Goal: Find specific page/section: Find specific page/section

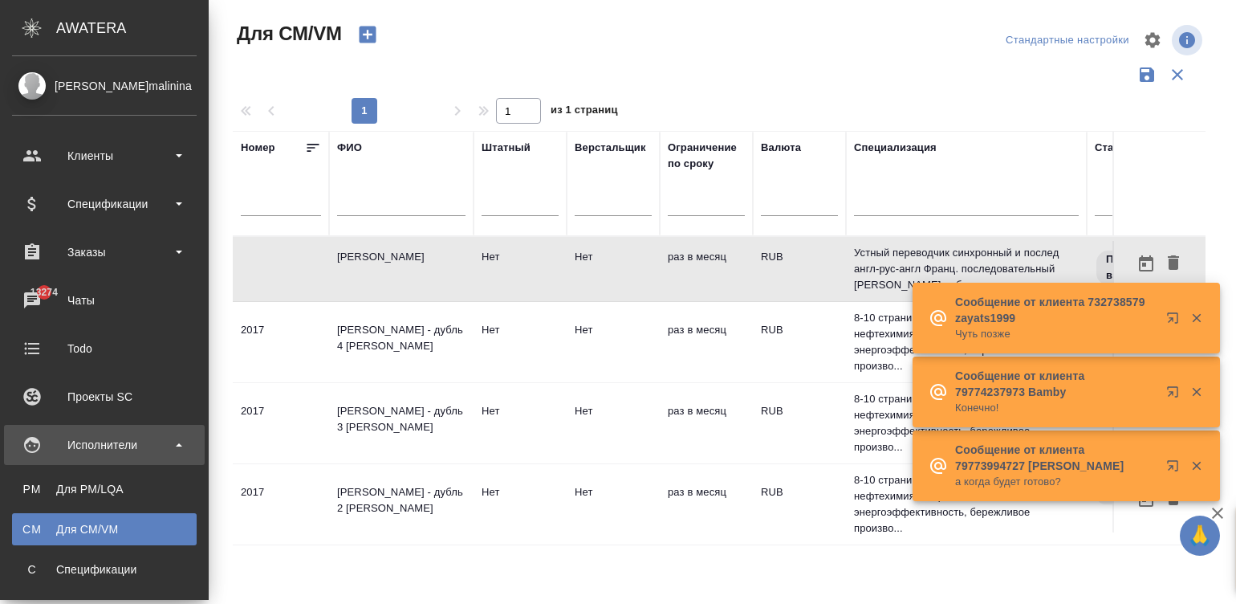
click at [31, 153] on div "Клиенты" at bounding box center [104, 156] width 185 height 24
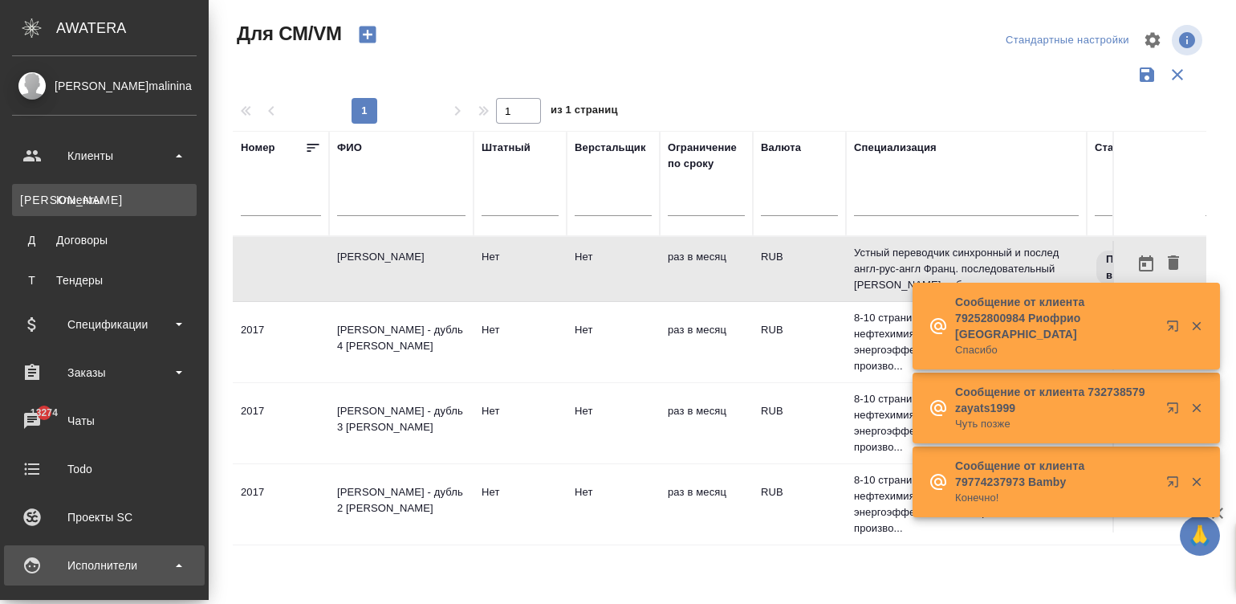
click at [83, 195] on div "Клиенты" at bounding box center [104, 200] width 169 height 16
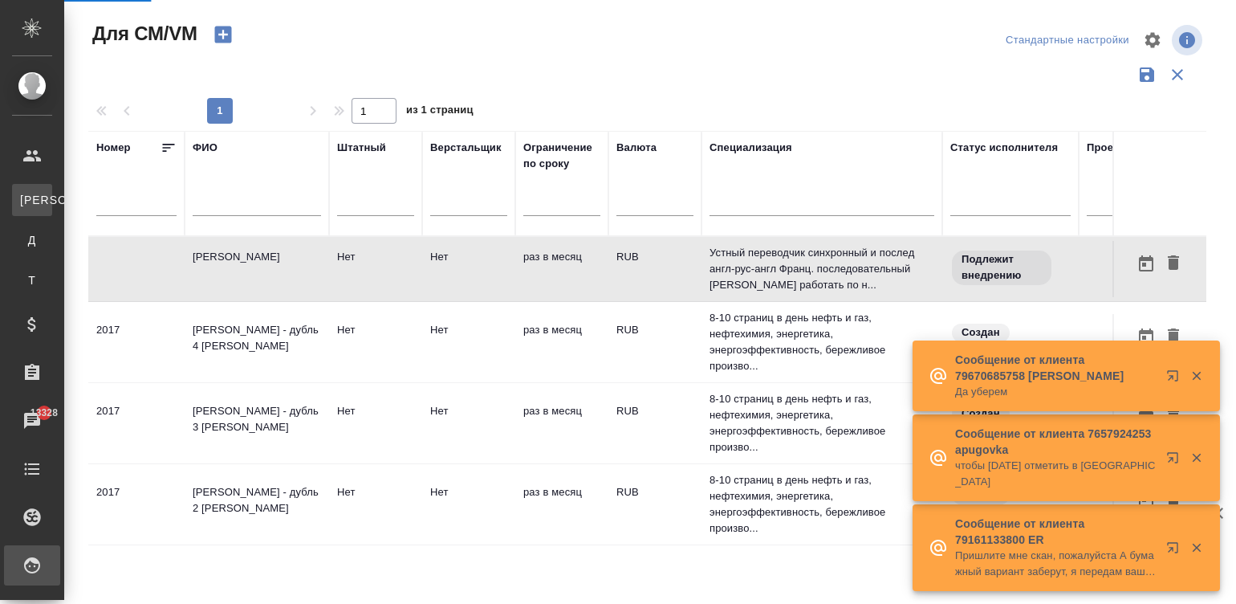
select select "RU"
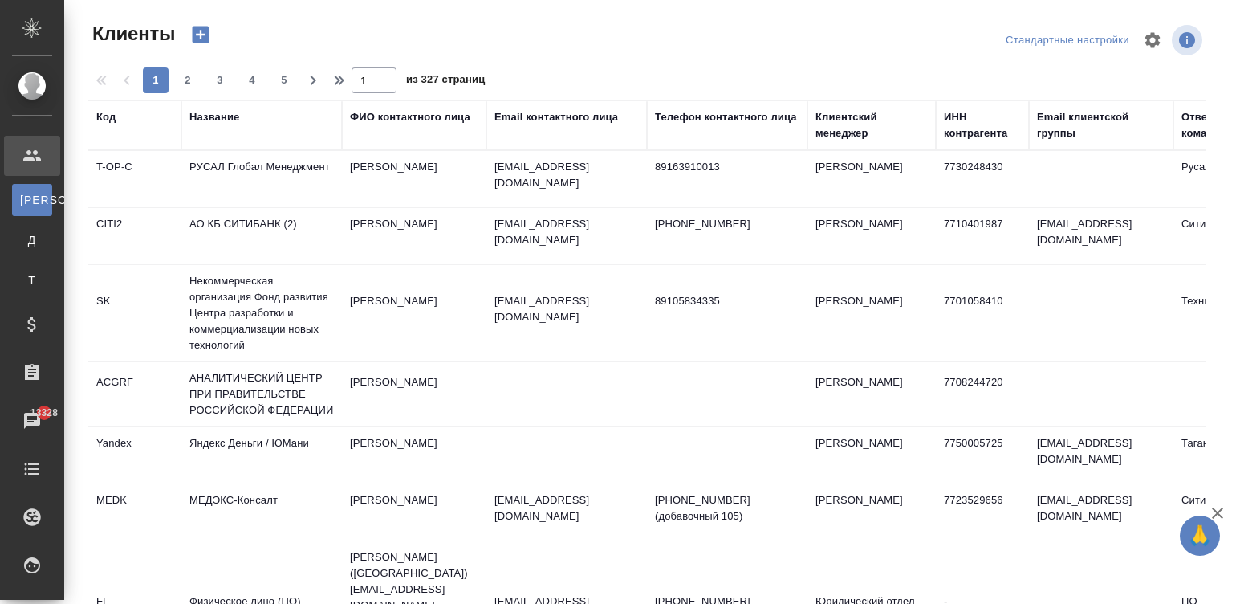
click at [223, 110] on div "Название" at bounding box center [214, 117] width 50 height 16
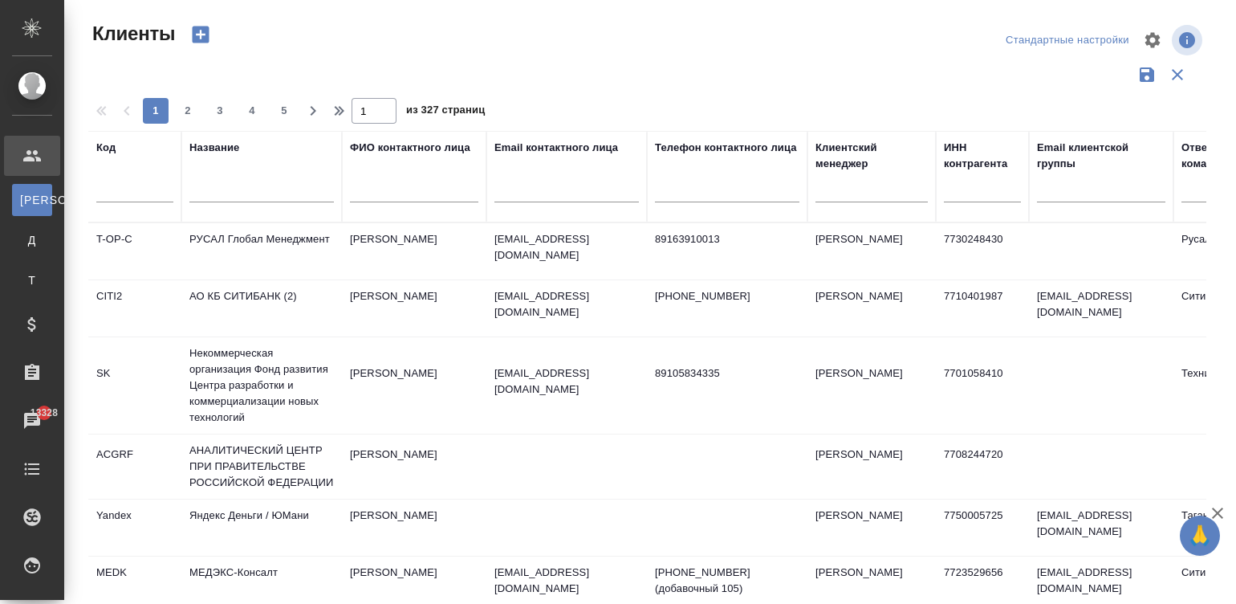
click at [226, 185] on input "text" at bounding box center [261, 192] width 144 height 20
type input "ланит"
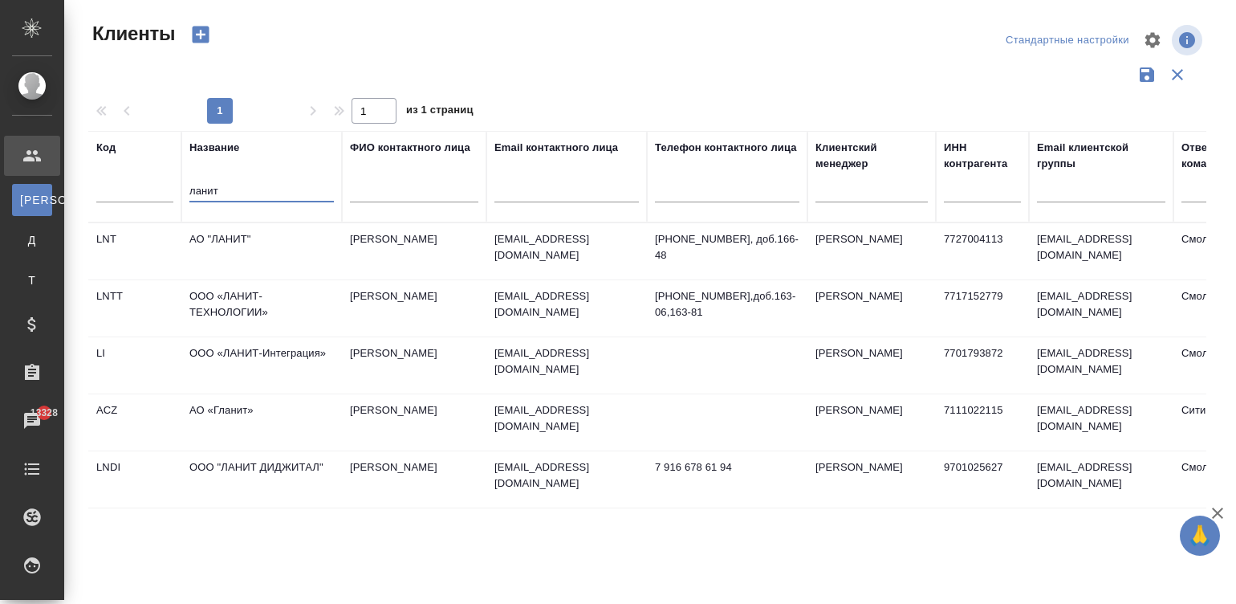
click at [222, 241] on td "АО "ЛАНИТ"" at bounding box center [261, 251] width 161 height 56
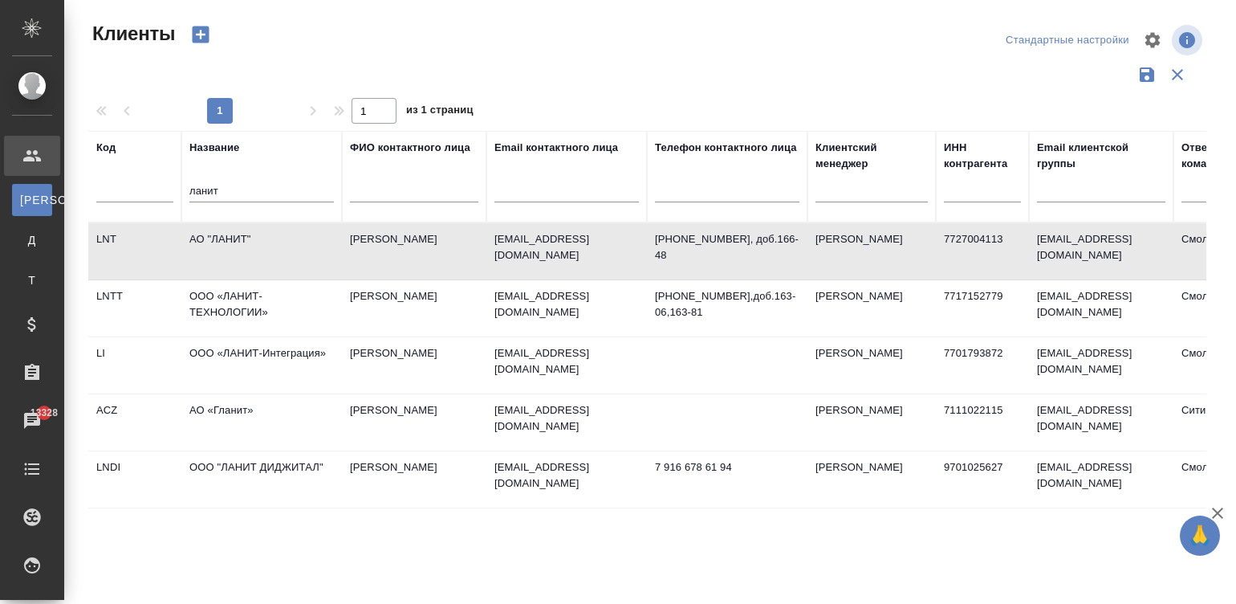
click at [222, 241] on td "АО "ЛАНИТ"" at bounding box center [261, 251] width 161 height 56
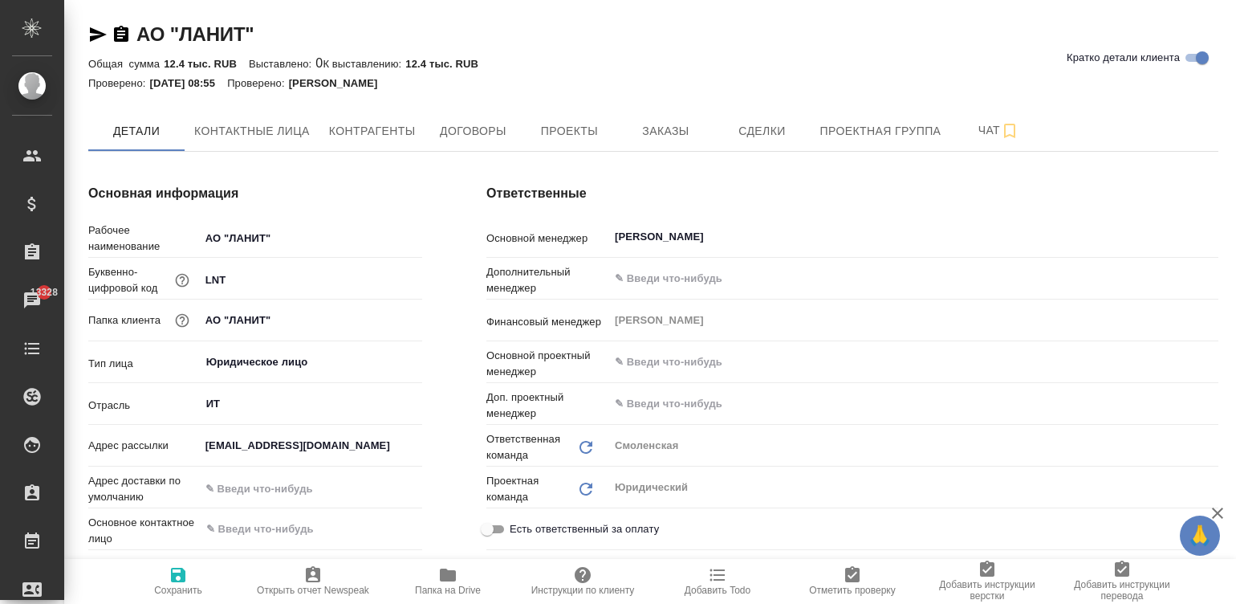
type textarea "x"
click at [481, 134] on span "Договоры" at bounding box center [472, 131] width 77 height 20
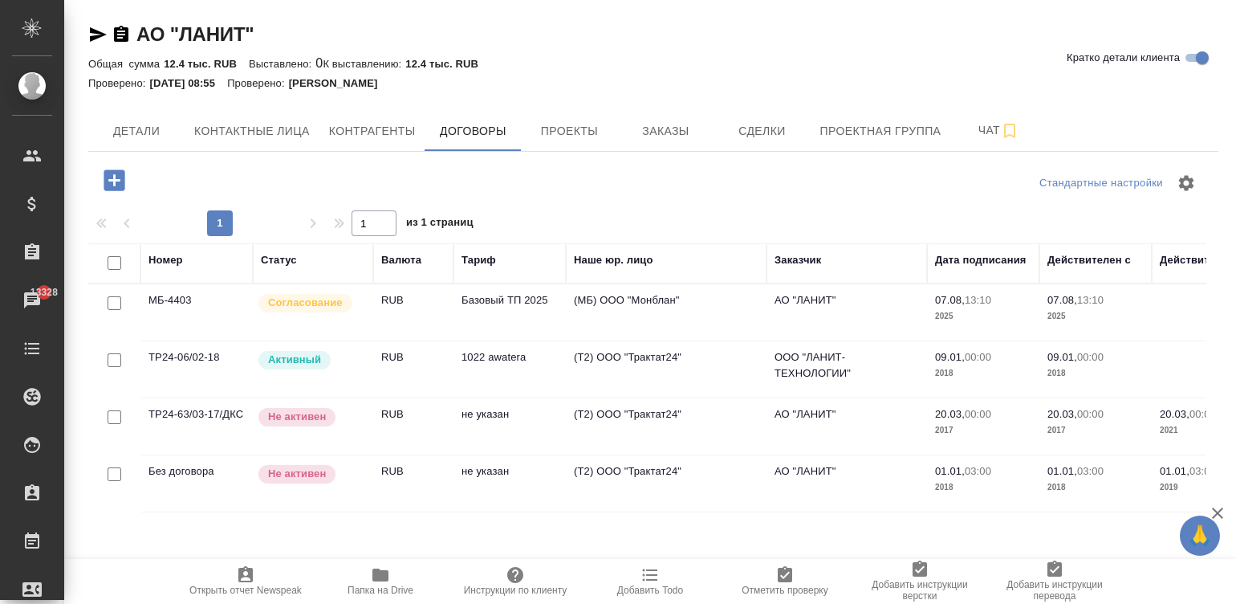
click at [515, 308] on td "Базовый ТП 2025" at bounding box center [510, 312] width 112 height 56
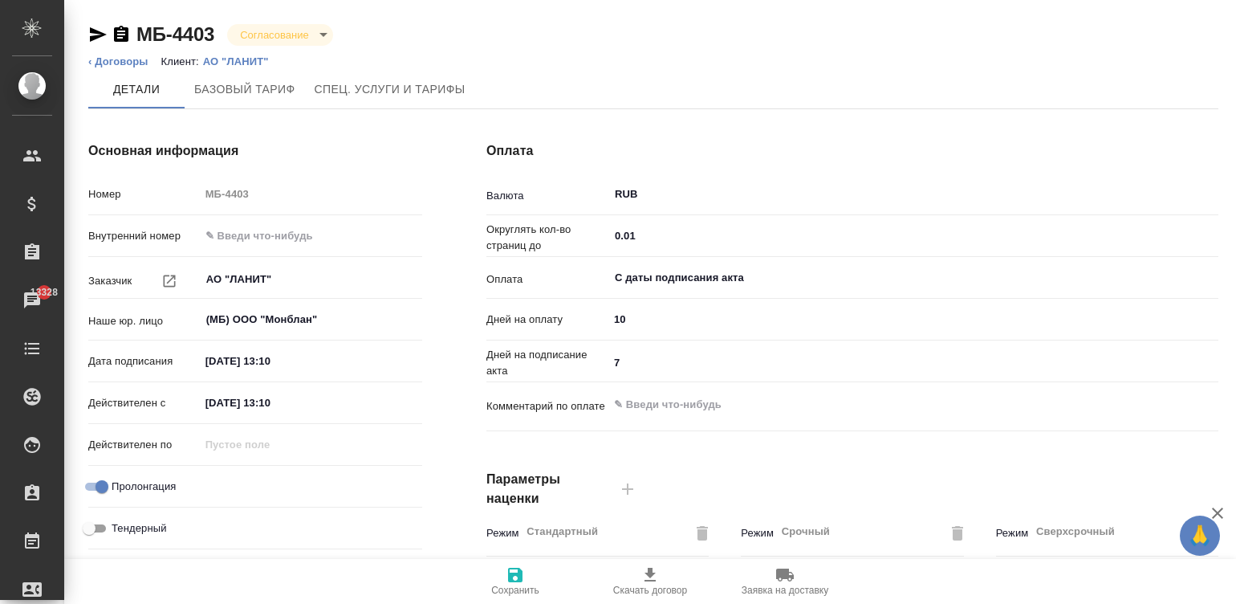
type input "Базовый ТП 2025"
